Goal: Transaction & Acquisition: Book appointment/travel/reservation

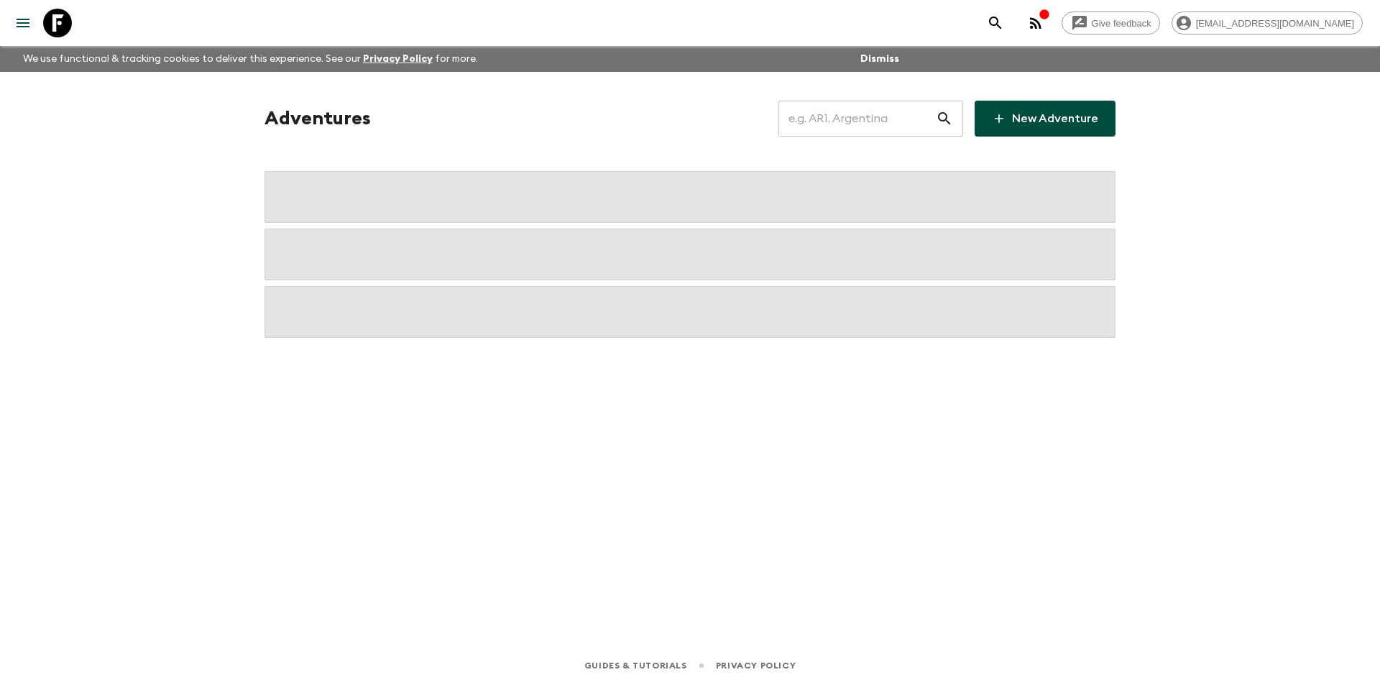
click at [796, 119] on input "text" at bounding box center [856, 118] width 157 height 40
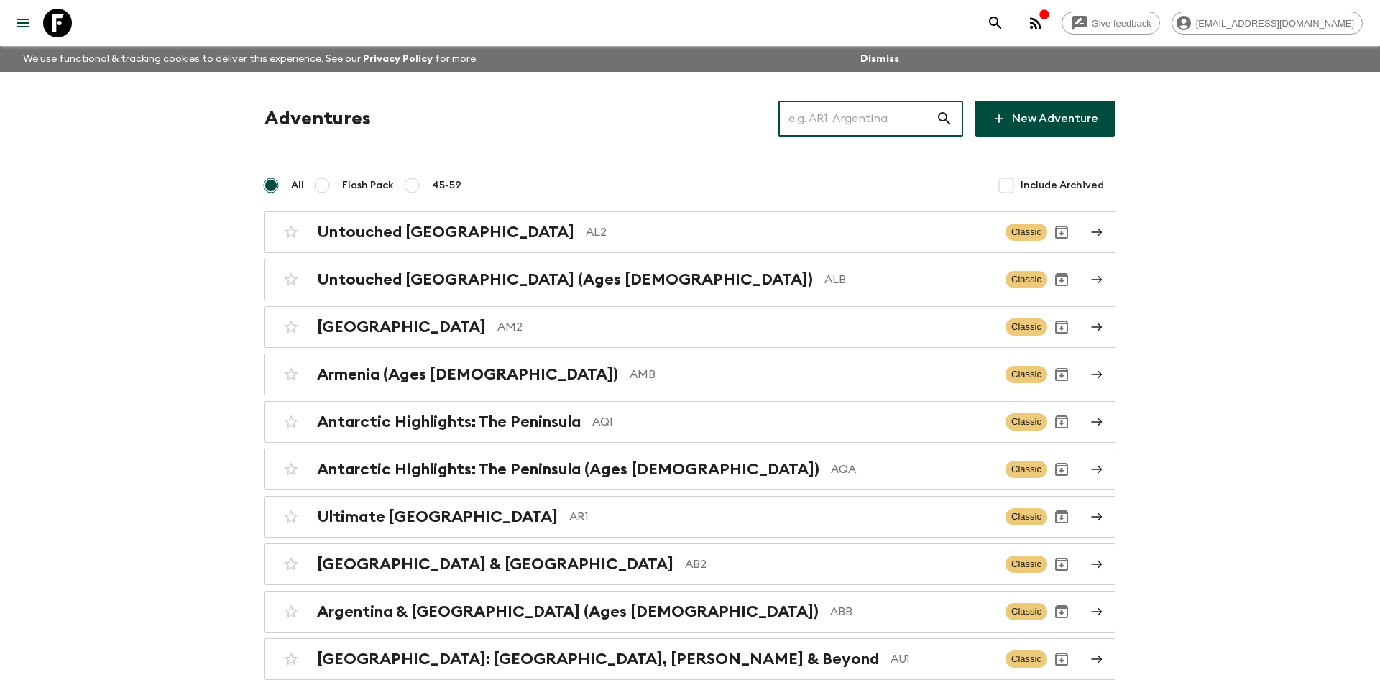
click at [859, 126] on input "text" at bounding box center [856, 118] width 157 height 40
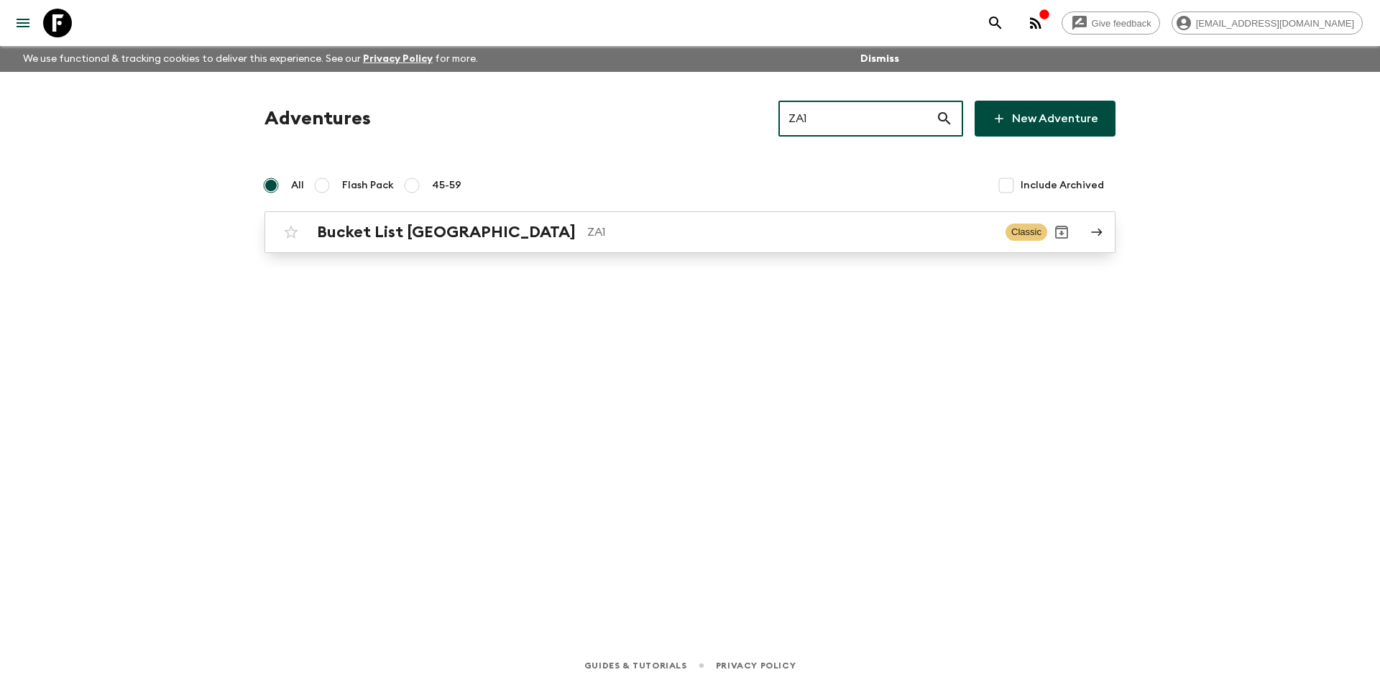
type input "ZA1"
click at [647, 240] on p "ZA1" at bounding box center [790, 231] width 407 height 17
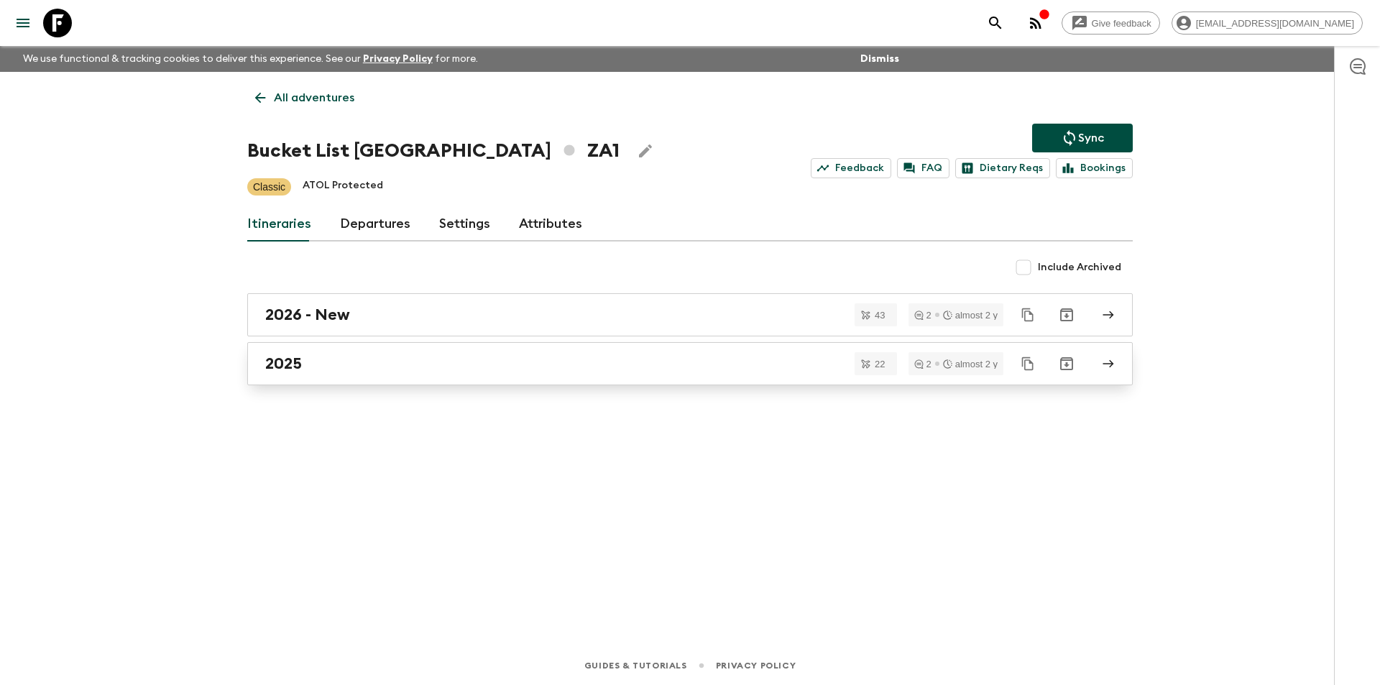
click at [410, 382] on link "2025" at bounding box center [689, 363] width 885 height 43
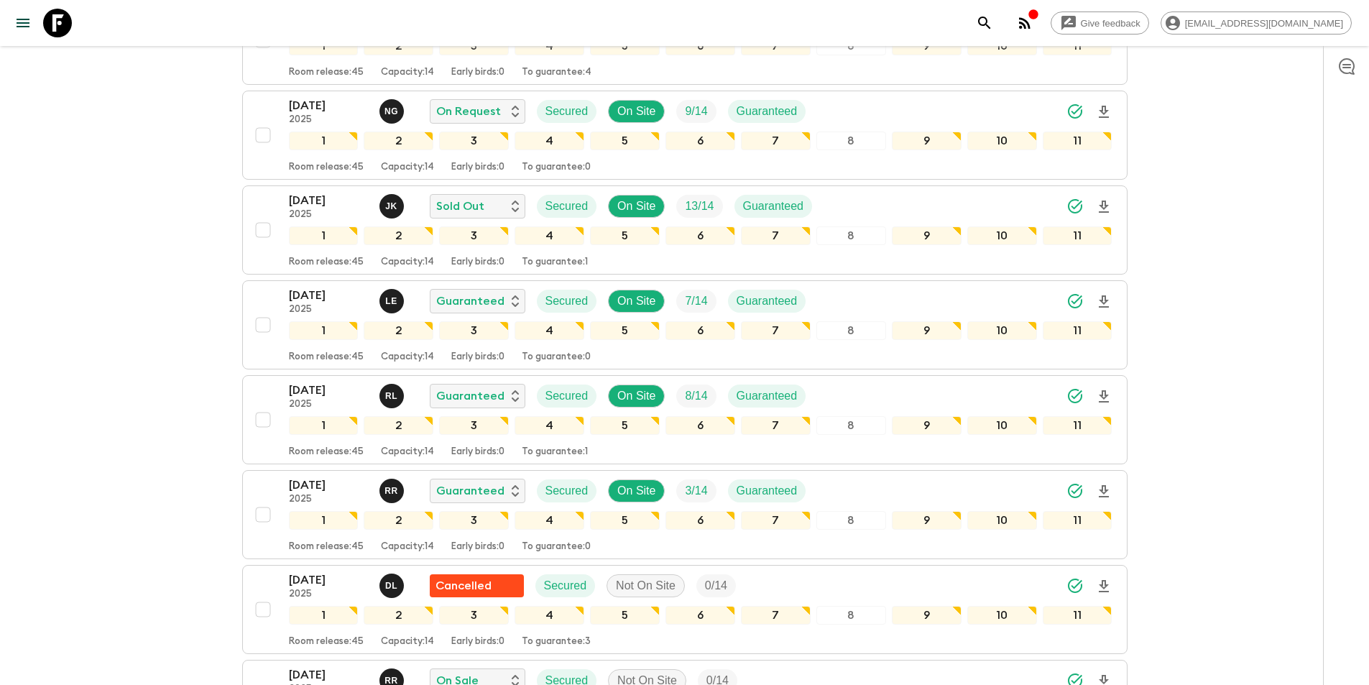
scroll to position [359, 0]
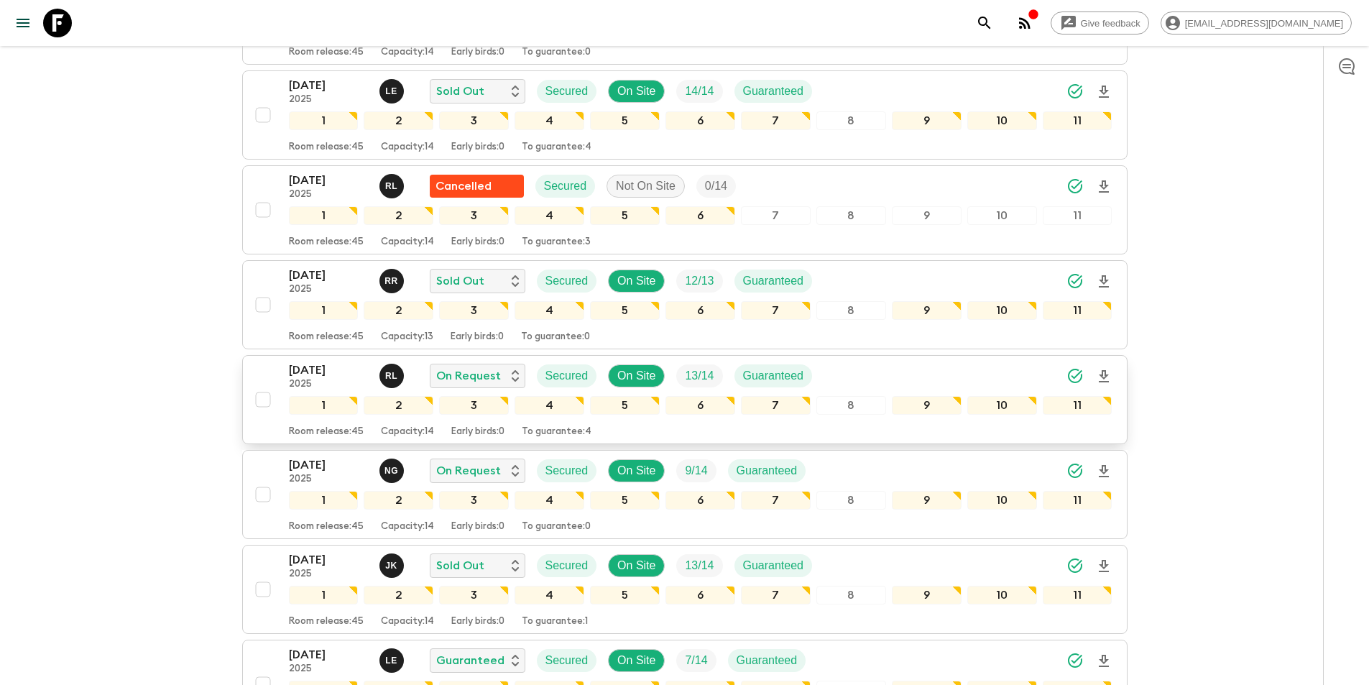
click at [310, 361] on p "[DATE]" at bounding box center [328, 369] width 79 height 17
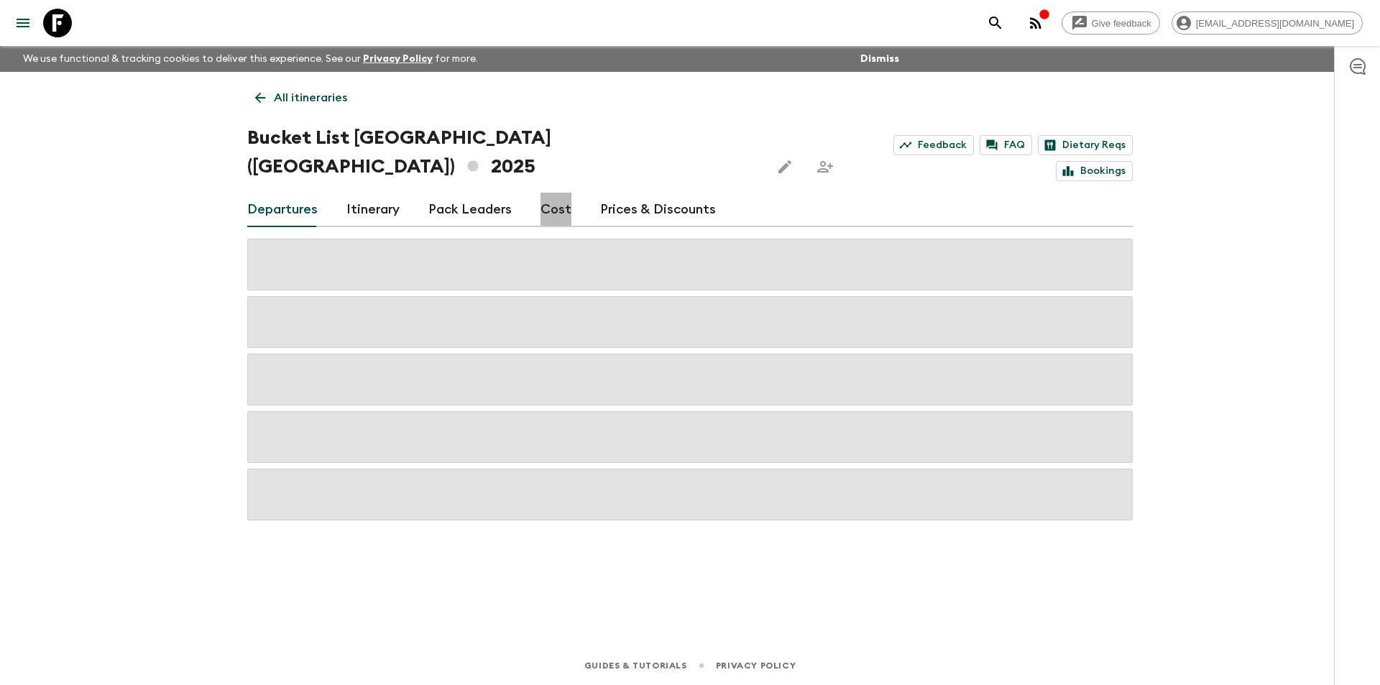
click at [558, 193] on link "Cost" at bounding box center [555, 210] width 31 height 34
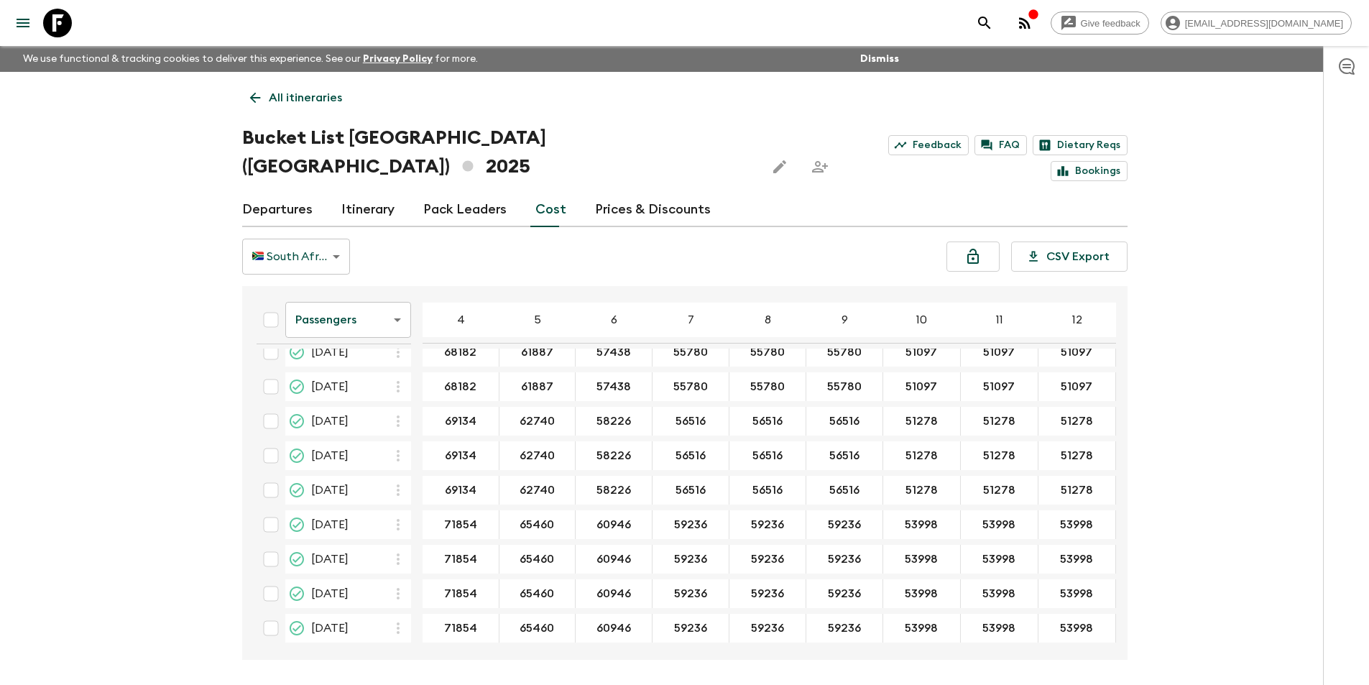
scroll to position [2422, 0]
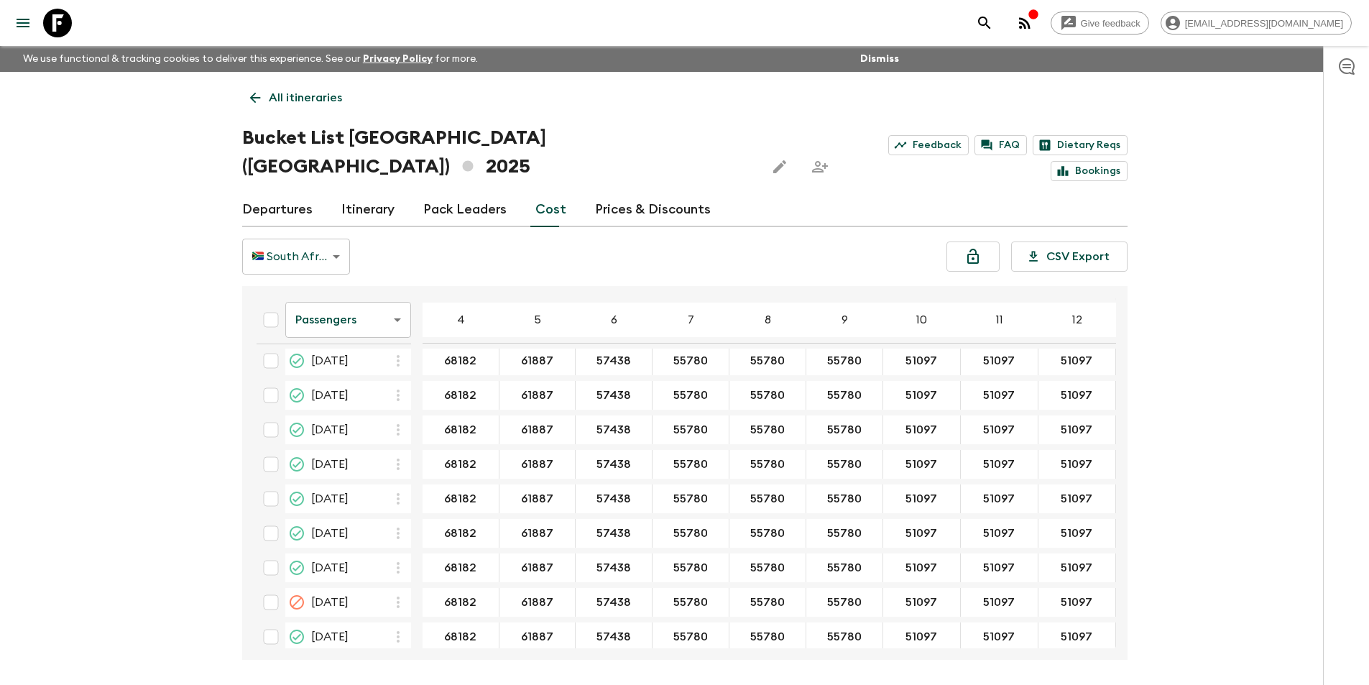
click at [324, 297] on body "Give feedback [EMAIL_ADDRESS][DOMAIN_NAME] We use functional & tracking cookies…" at bounding box center [684, 369] width 1369 height 739
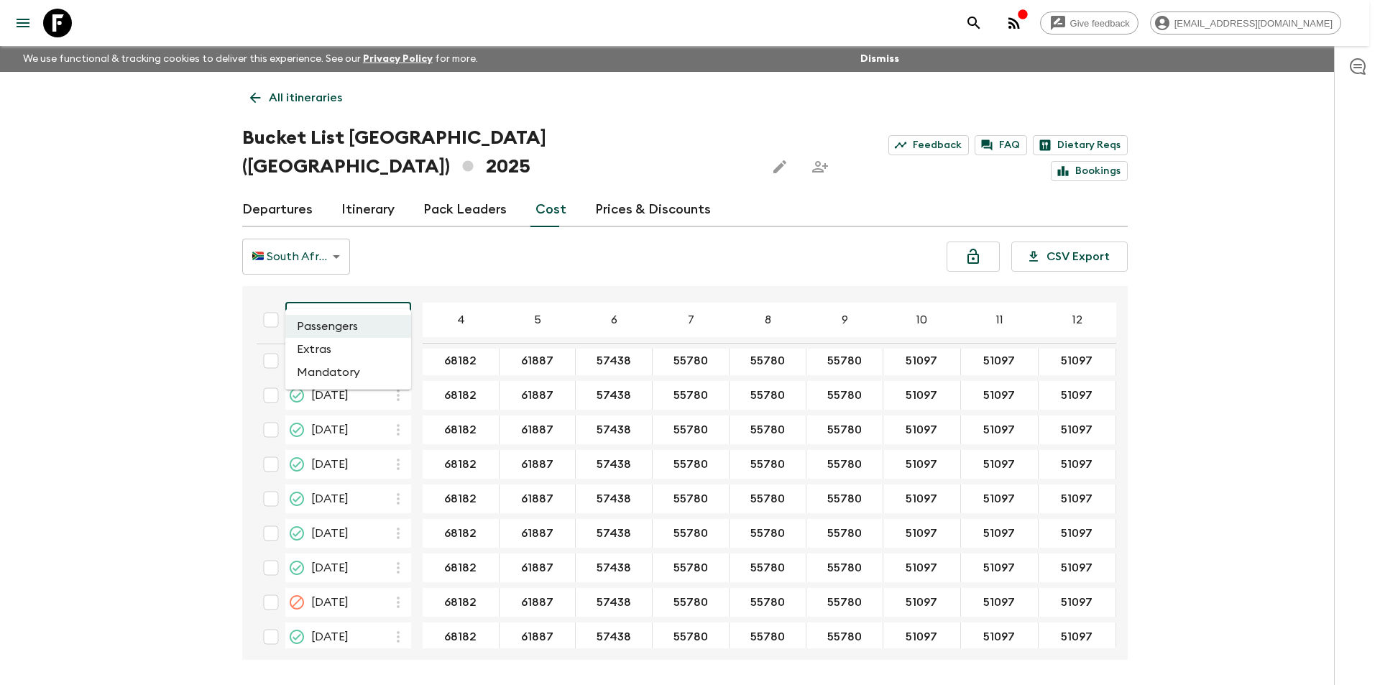
click at [341, 349] on li "Extras" at bounding box center [348, 349] width 126 height 23
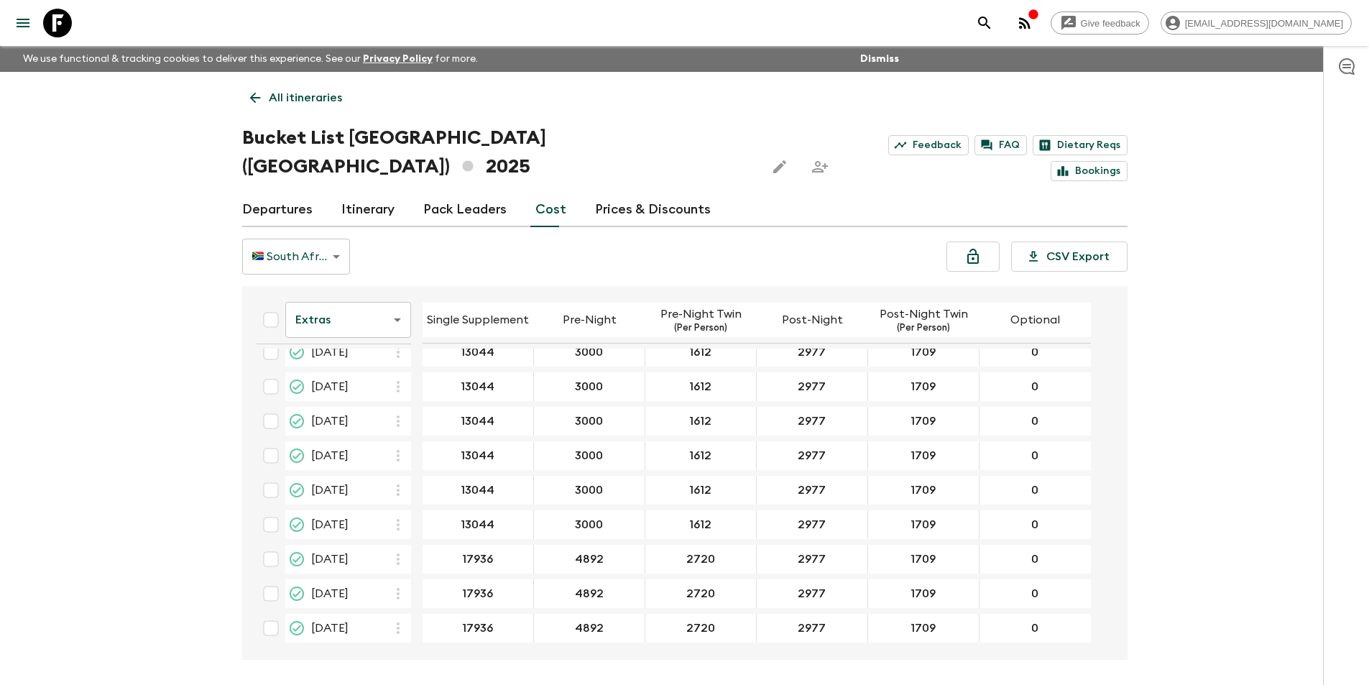
scroll to position [2416, 0]
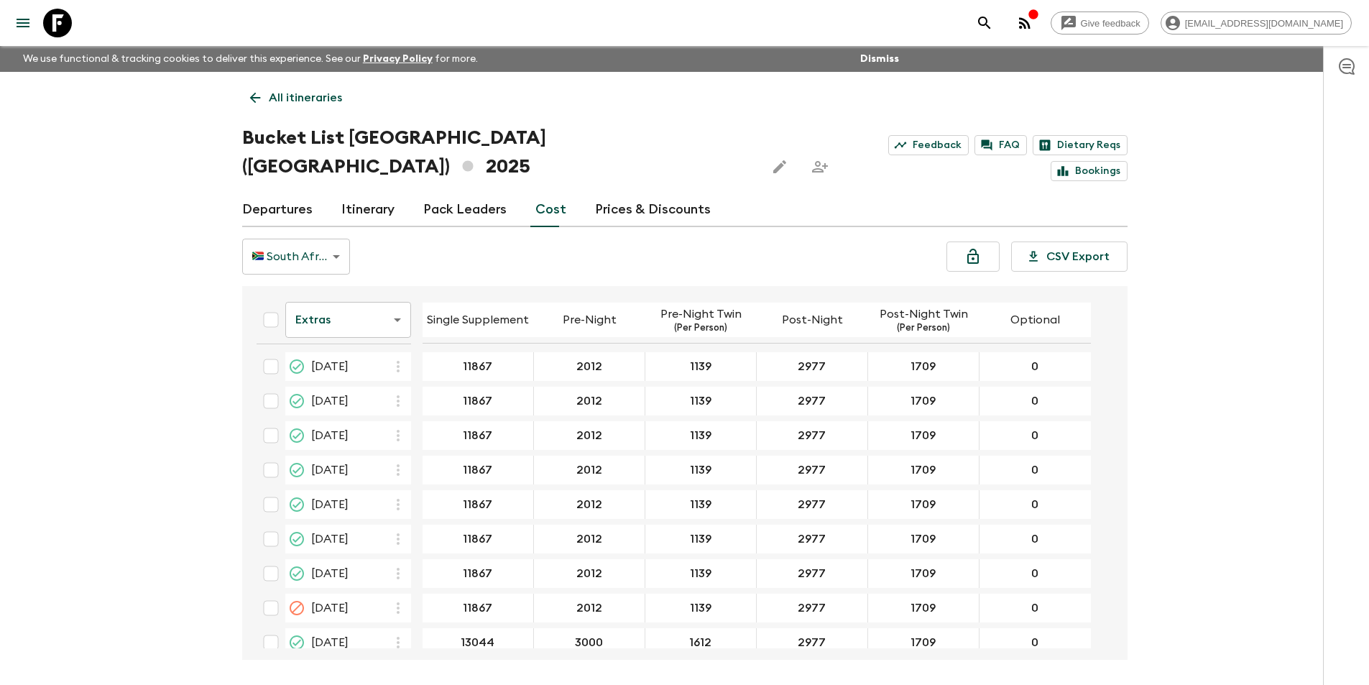
click at [65, 20] on icon at bounding box center [57, 23] width 29 height 29
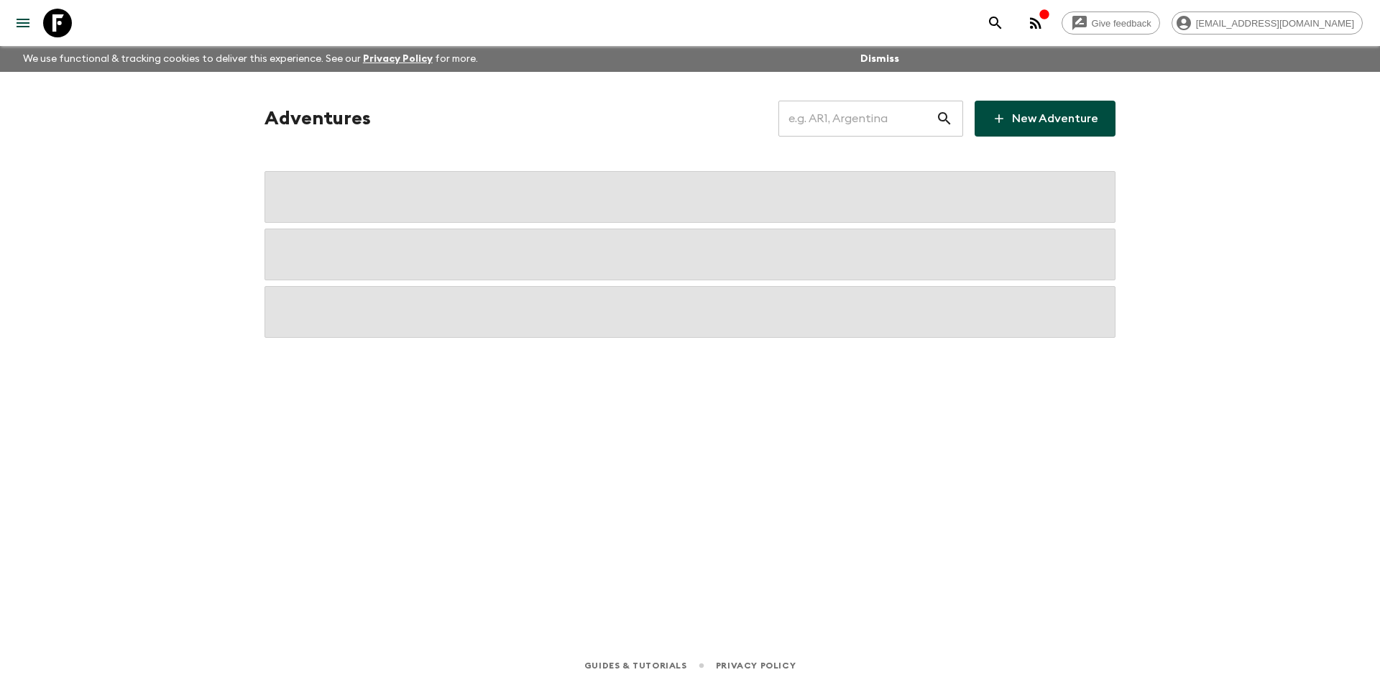
click at [798, 107] on input "text" at bounding box center [856, 118] width 157 height 40
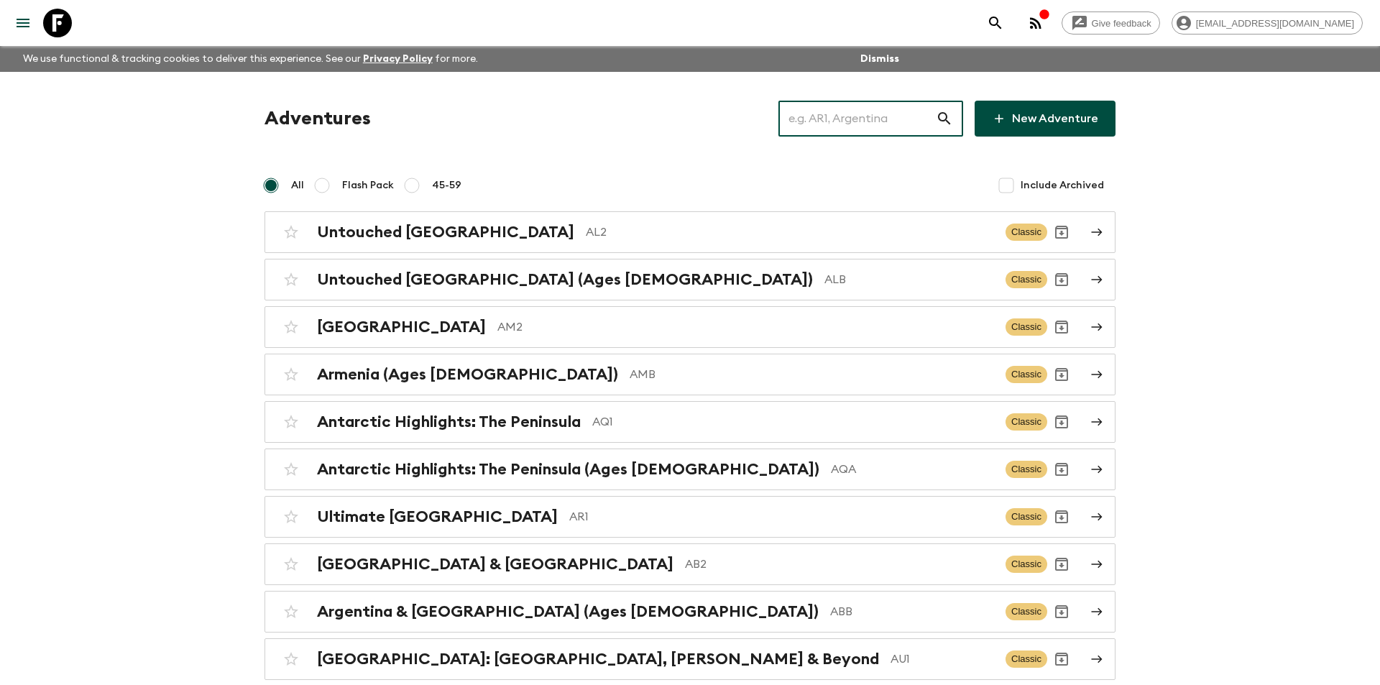
click at [816, 124] on input "text" at bounding box center [856, 118] width 157 height 40
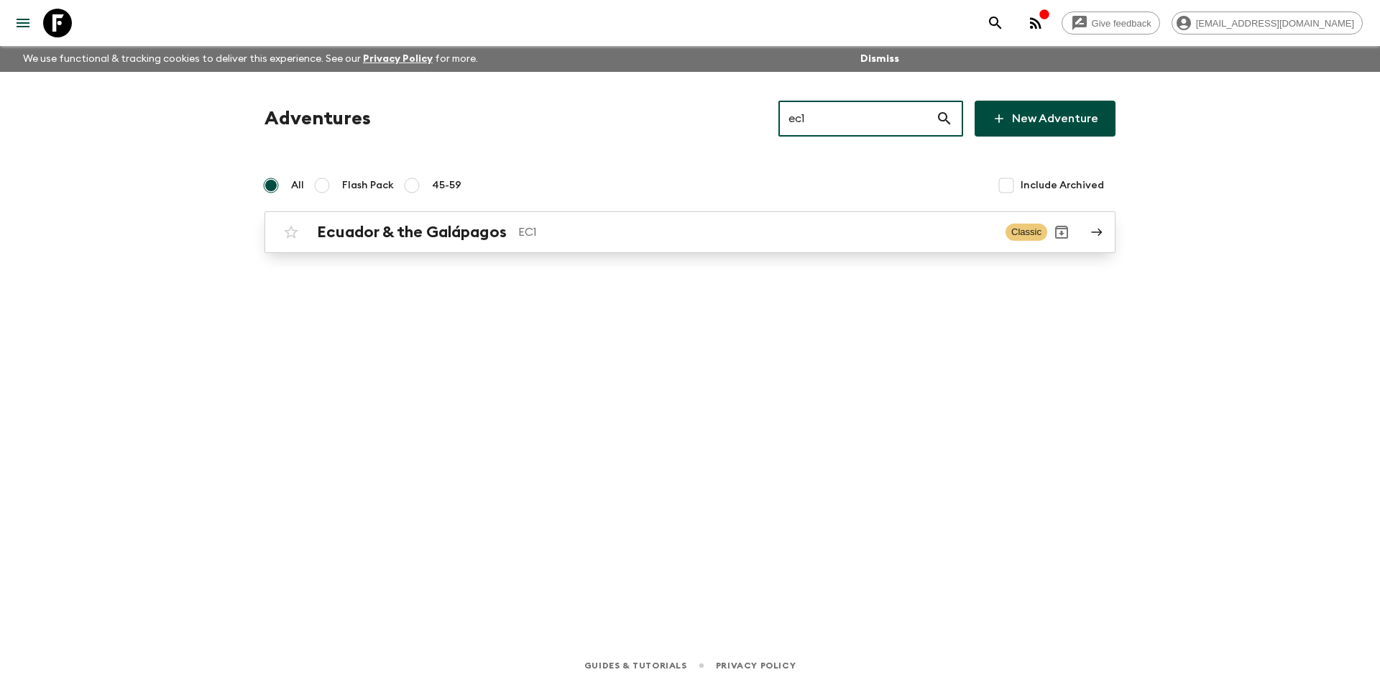
type input "ec1"
click at [772, 231] on p "EC1" at bounding box center [756, 231] width 476 height 17
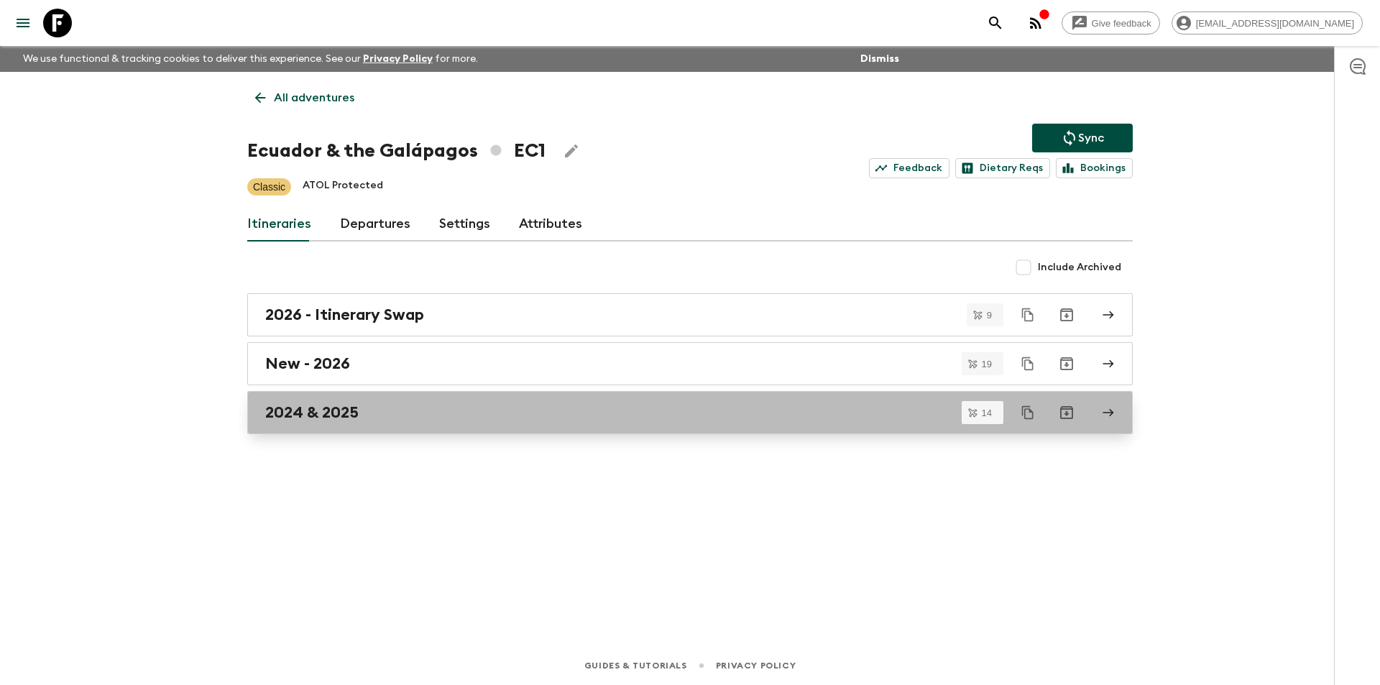
click at [481, 413] on div "2024 & 2025" at bounding box center [676, 412] width 822 height 19
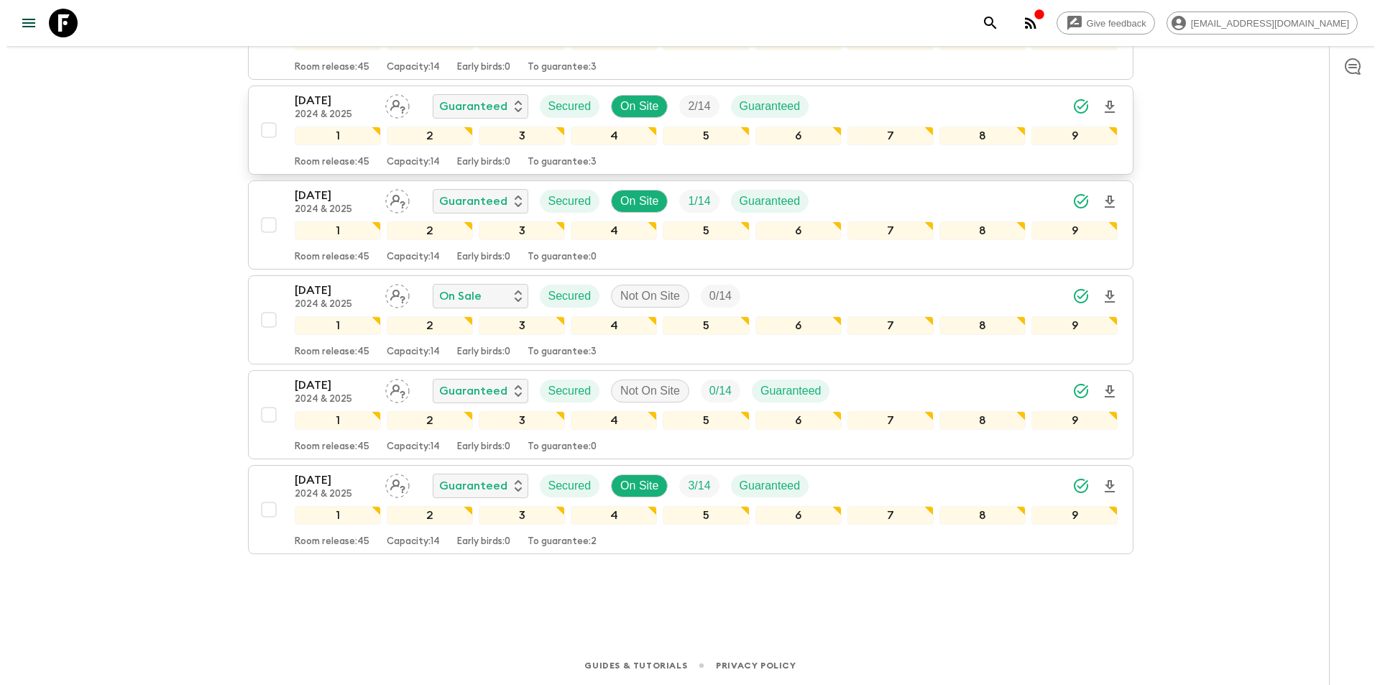
scroll to position [715, 0]
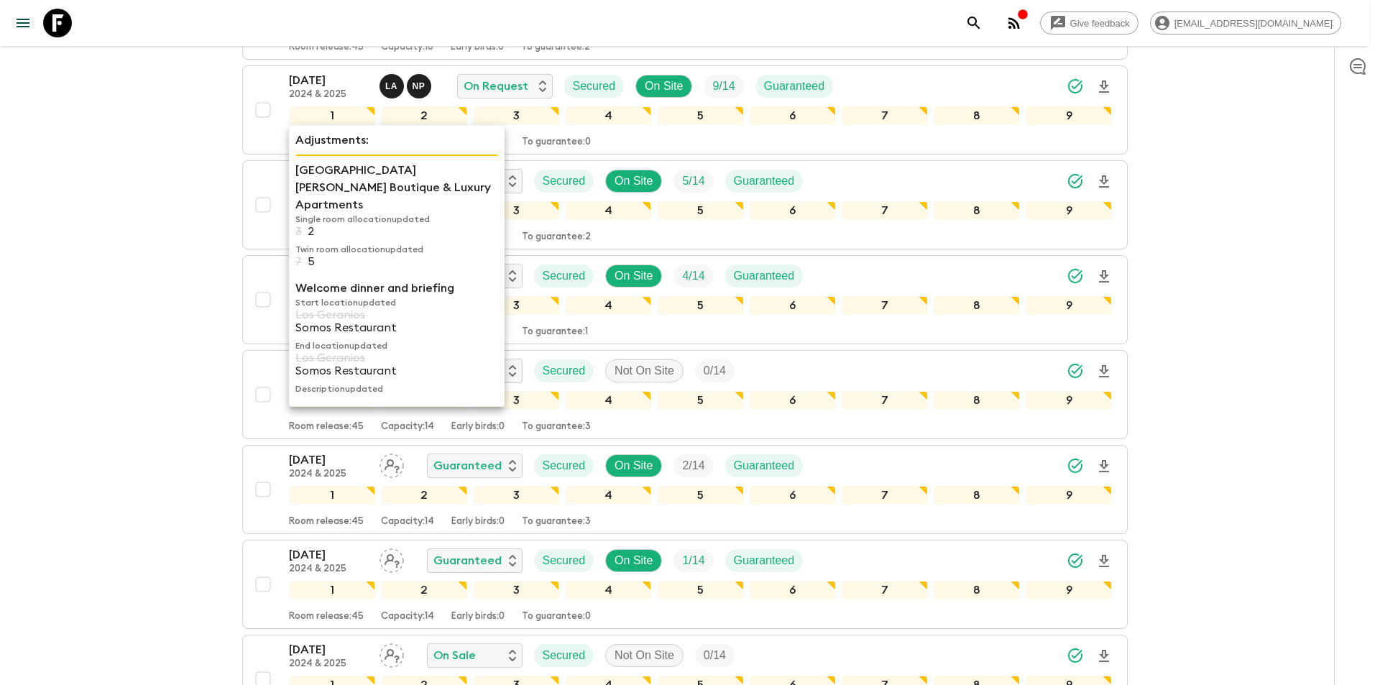
click at [313, 192] on p "[GEOGRAPHIC_DATA][PERSON_NAME] Boutique & Luxury Apartments" at bounding box center [396, 188] width 203 height 52
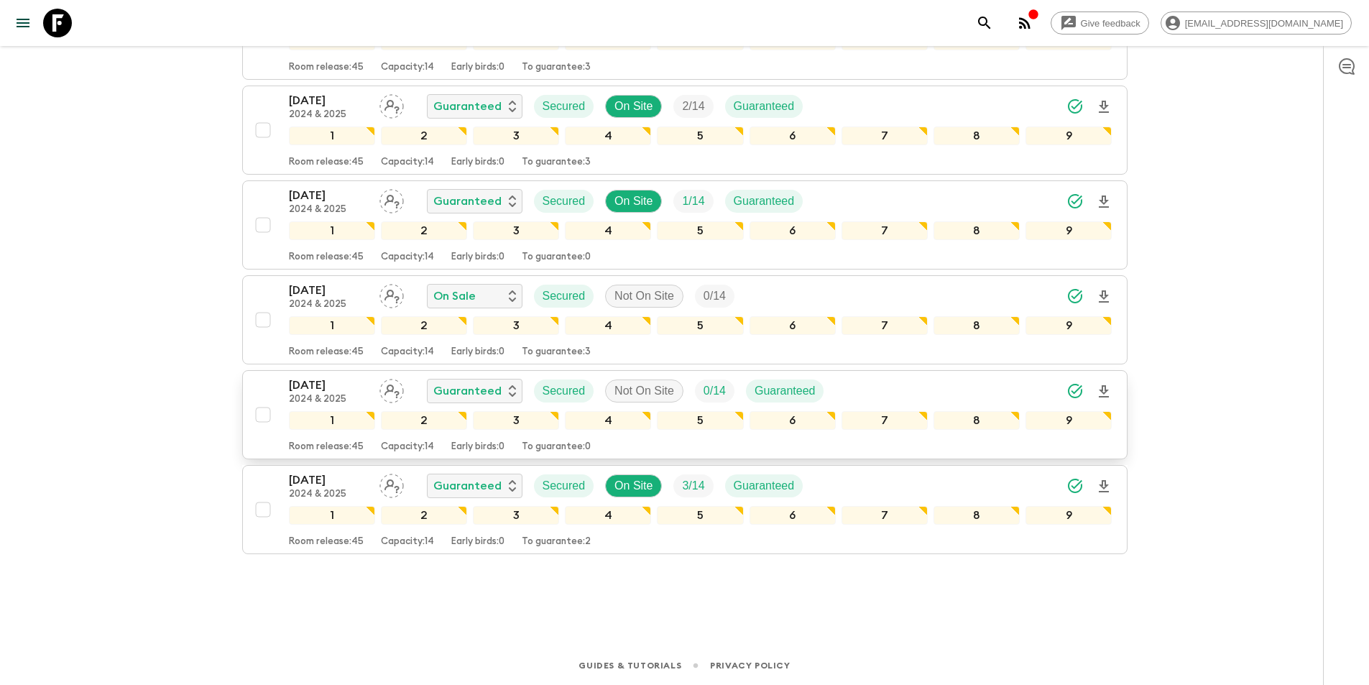
scroll to position [715, 0]
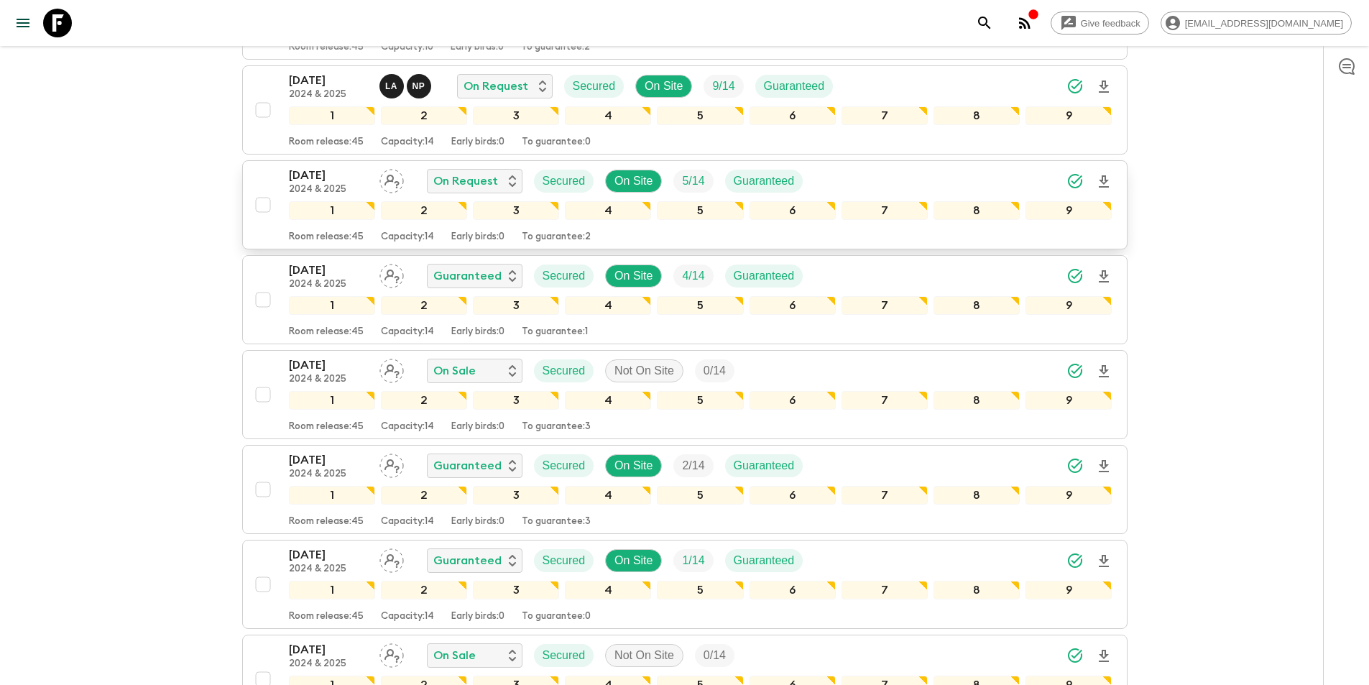
click at [305, 172] on p "[DATE]" at bounding box center [328, 175] width 79 height 17
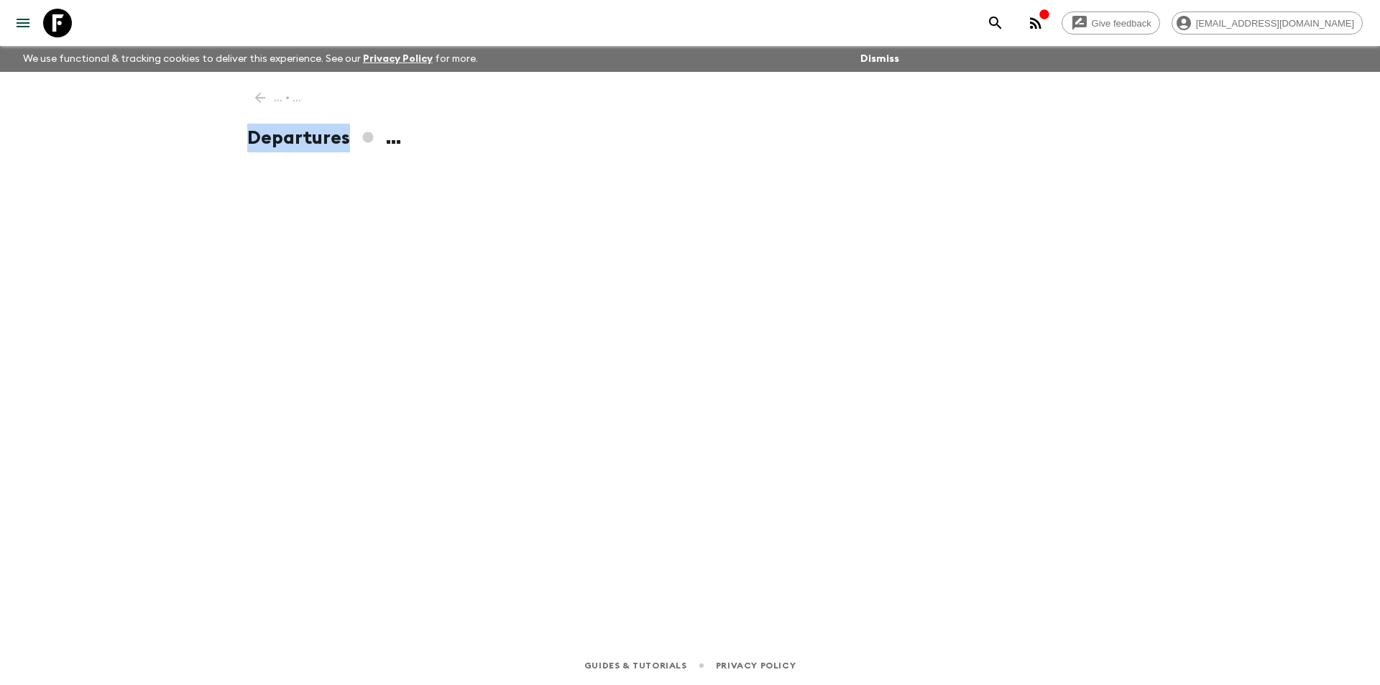
click at [305, 172] on div "... • ... Departures ..." at bounding box center [690, 339] width 920 height 534
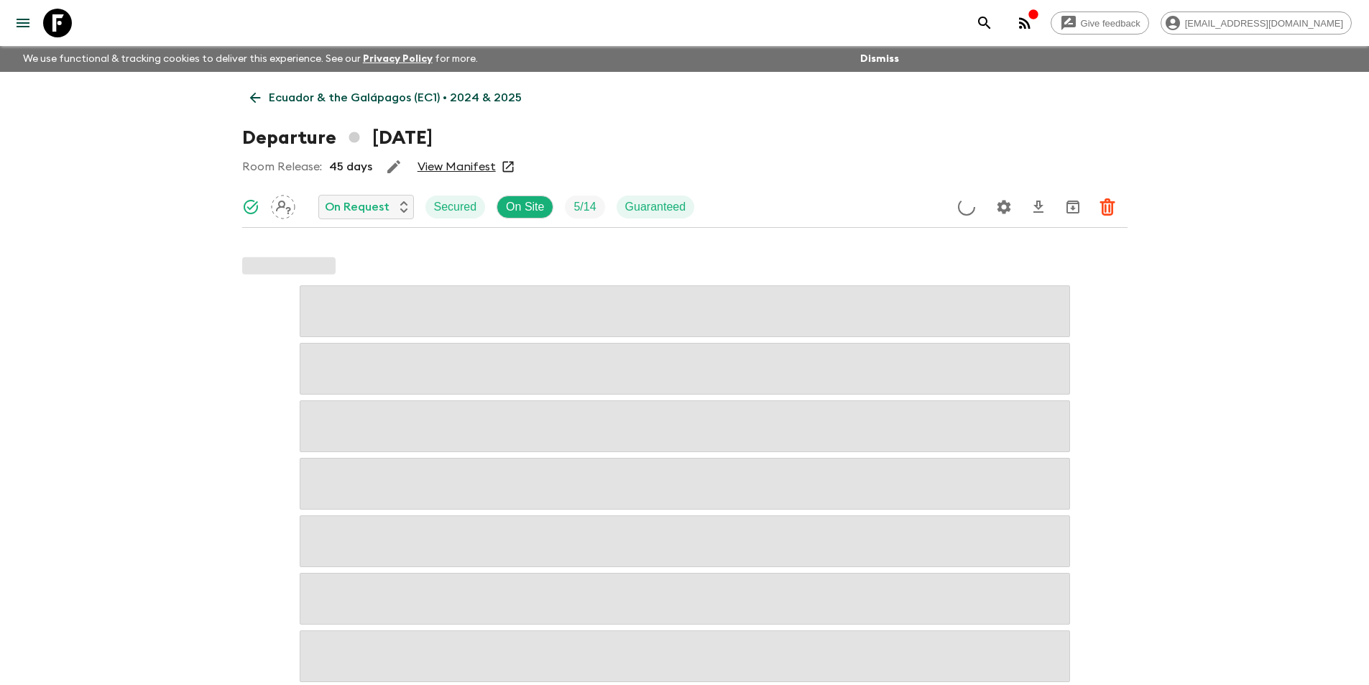
click at [124, 249] on div "Give feedback [EMAIL_ADDRESS][DOMAIN_NAME] We use functional & tracking cookies…" at bounding box center [684, 466] width 1369 height 933
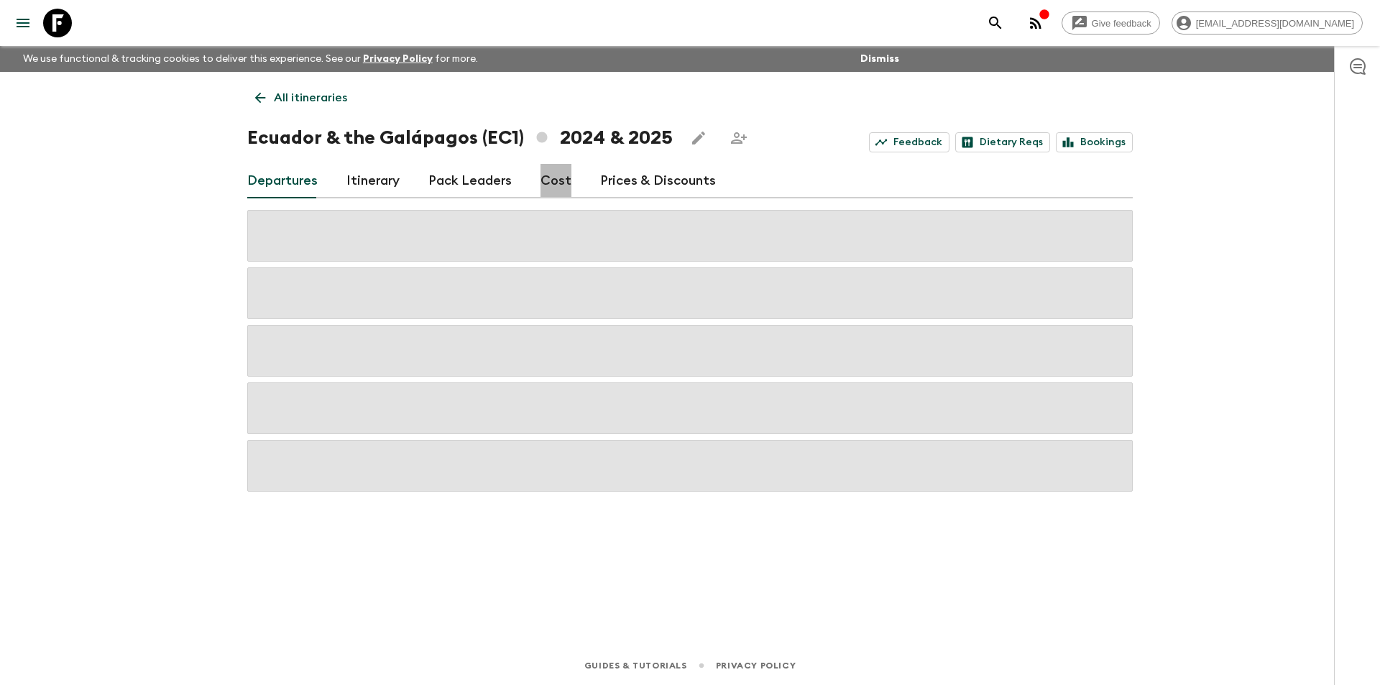
click at [551, 175] on link "Cost" at bounding box center [555, 181] width 31 height 34
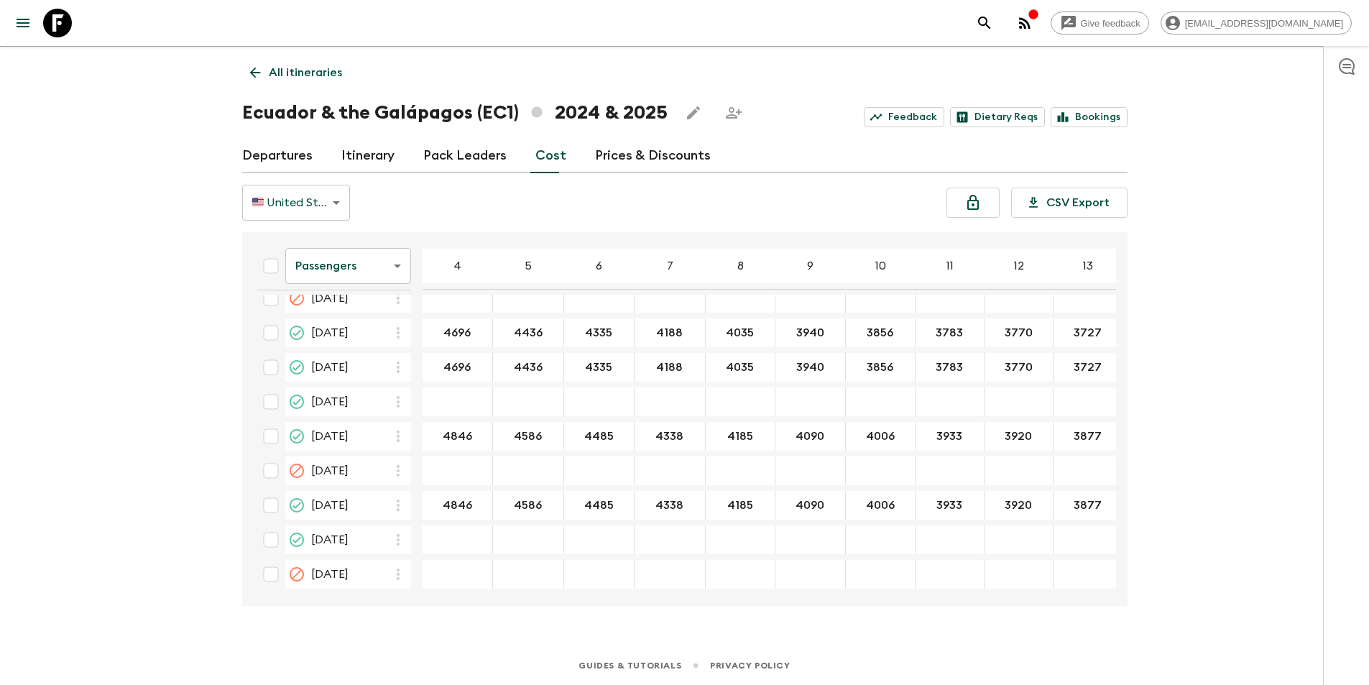
scroll to position [2802, 0]
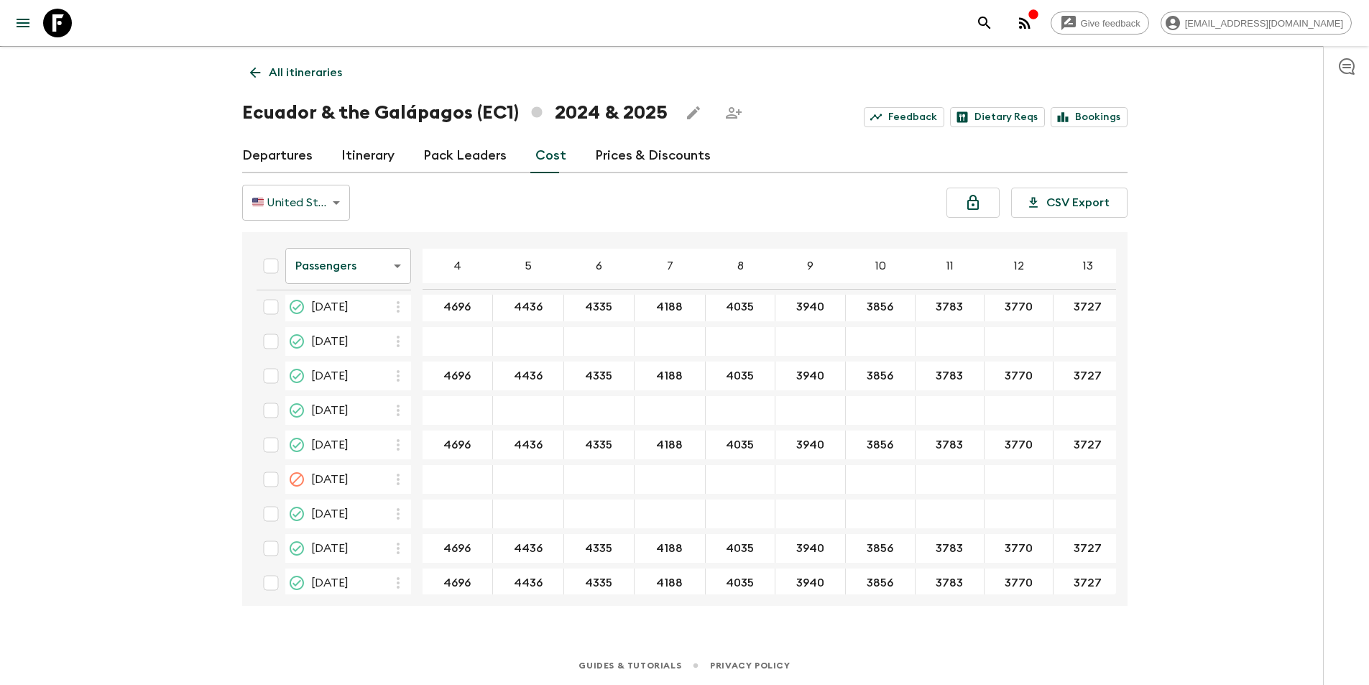
click at [356, 274] on body "Give feedback [EMAIL_ADDRESS][DOMAIN_NAME] We use functional & tracking cookies…" at bounding box center [684, 330] width 1369 height 710
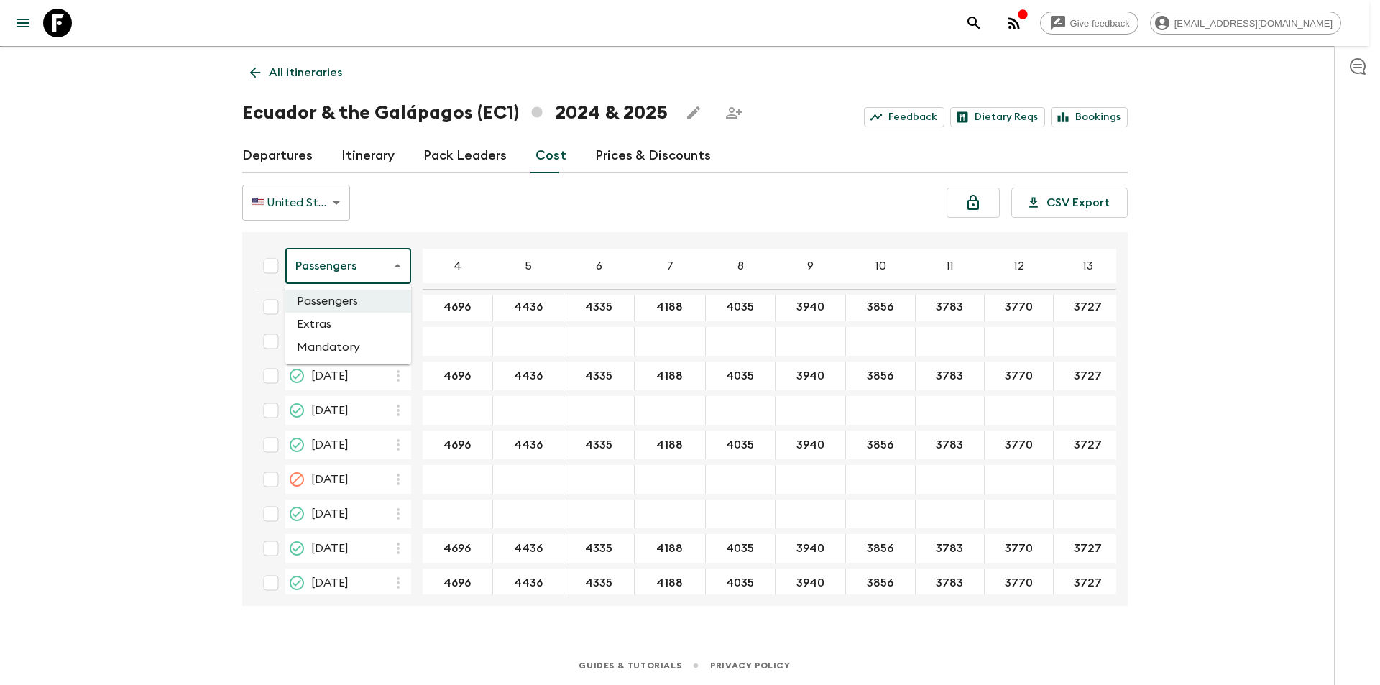
click at [343, 327] on li "Extras" at bounding box center [348, 324] width 126 height 23
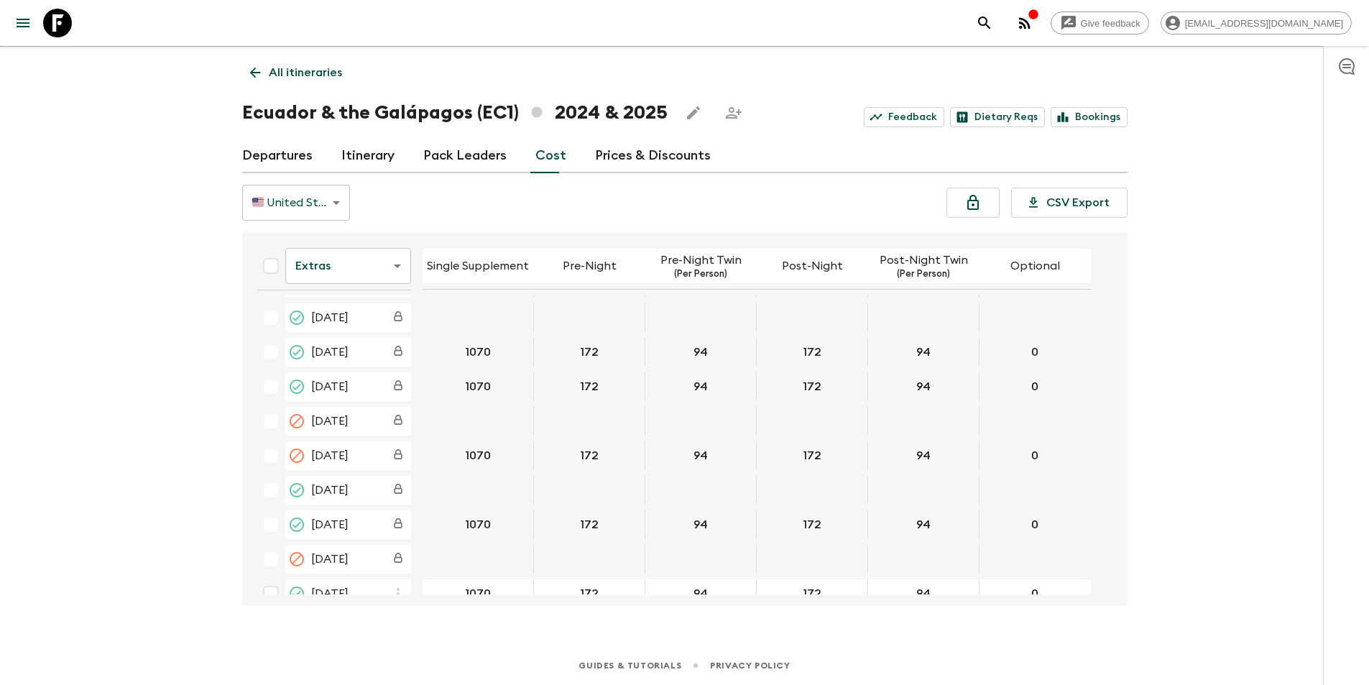
scroll to position [2874, 0]
